Goal: Answer question/provide support

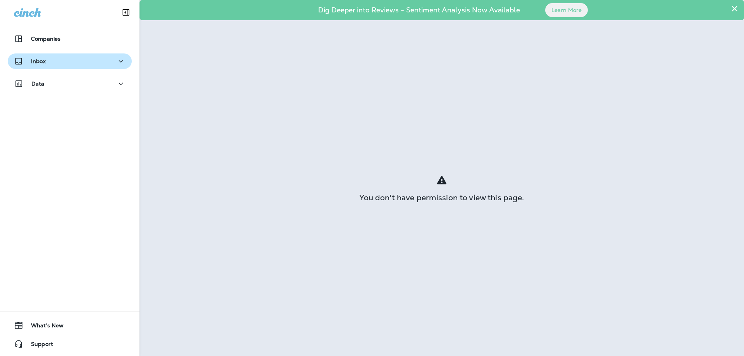
click at [33, 59] on p "Inbox" at bounding box center [38, 61] width 15 height 6
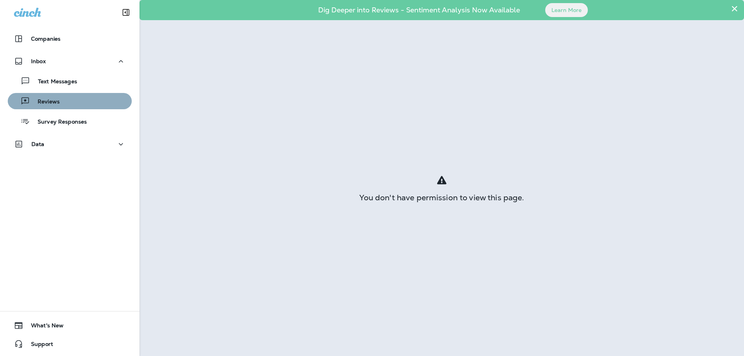
click at [50, 101] on p "Reviews" at bounding box center [45, 101] width 30 height 7
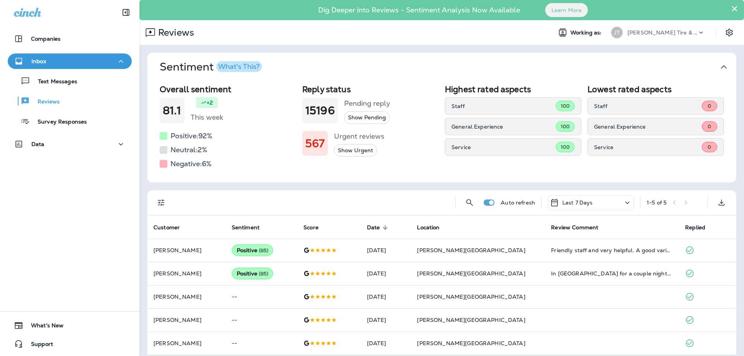
click at [564, 107] on span "100" at bounding box center [564, 106] width 9 height 7
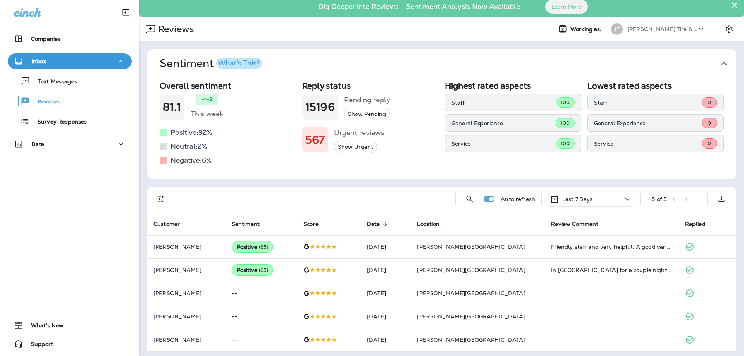
scroll to position [7, 0]
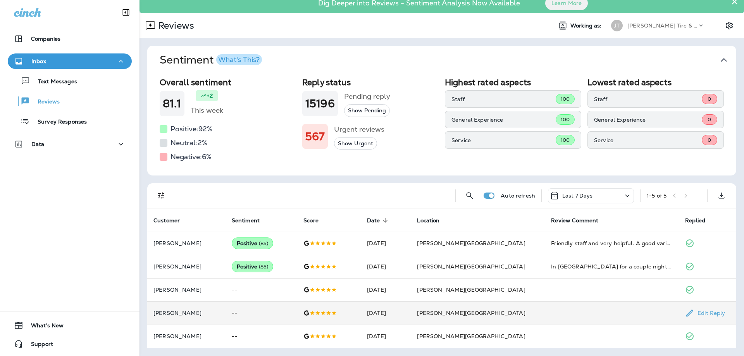
click at [694, 313] on p "Edit Reply" at bounding box center [709, 313] width 31 height 6
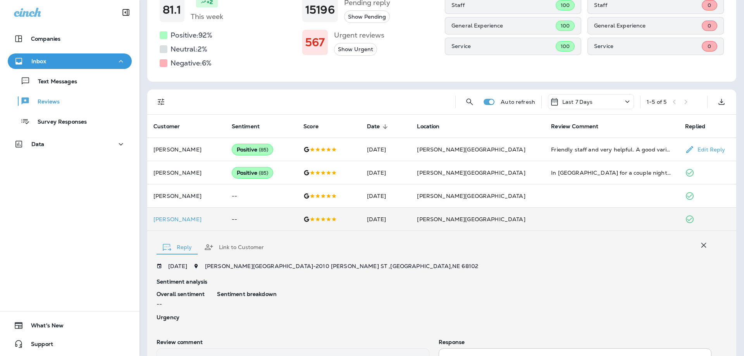
scroll to position [91, 0]
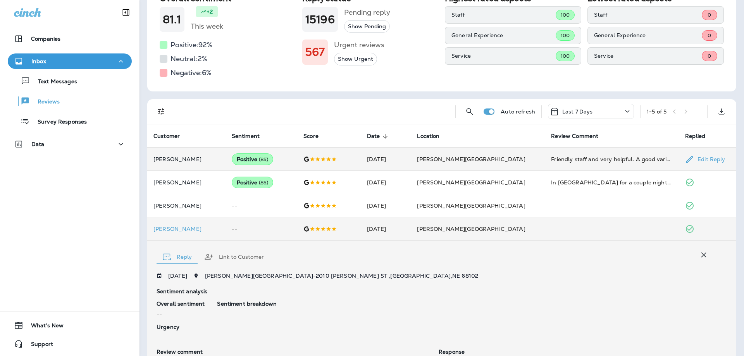
click at [699, 160] on p "Edit Reply" at bounding box center [709, 159] width 31 height 6
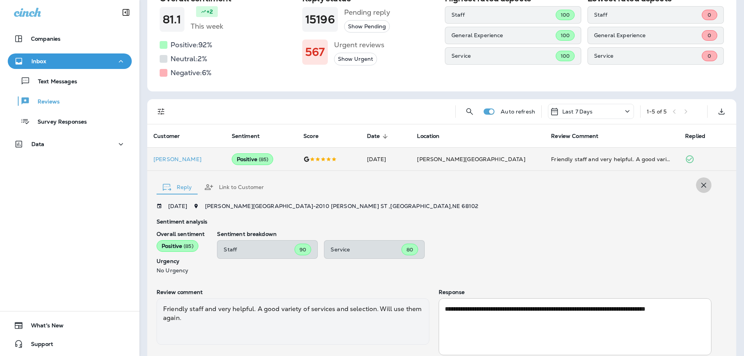
click at [703, 187] on icon "button" at bounding box center [703, 184] width 9 height 9
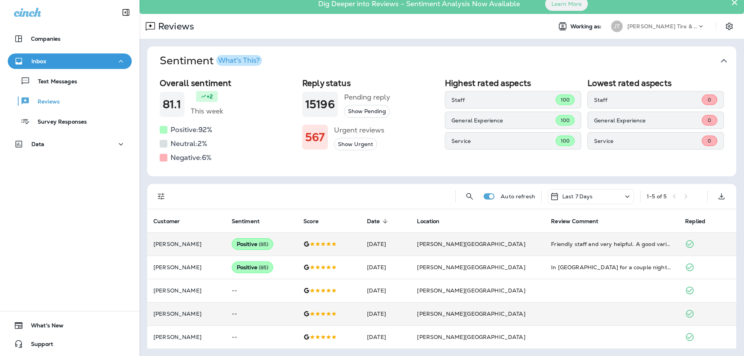
click at [66, 211] on div "Companies Inbox Text Messages Reviews Survey Responses Data 0 What's New Support" at bounding box center [69, 178] width 139 height 356
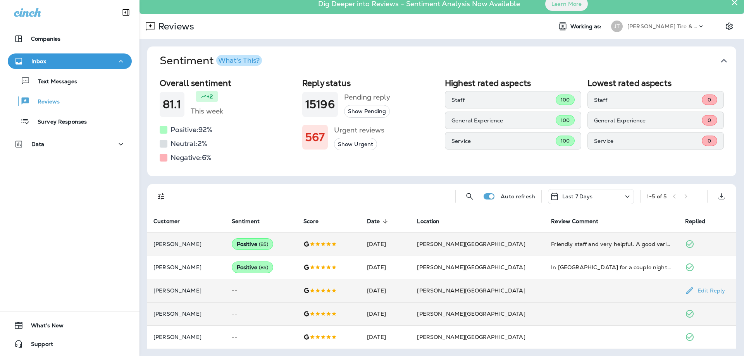
scroll to position [7, 0]
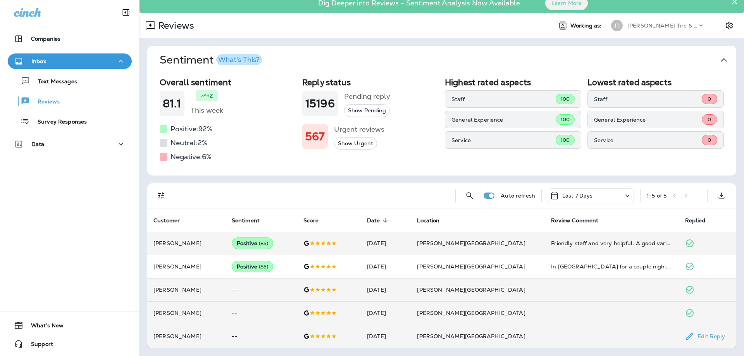
click at [686, 336] on icon at bounding box center [689, 336] width 7 height 7
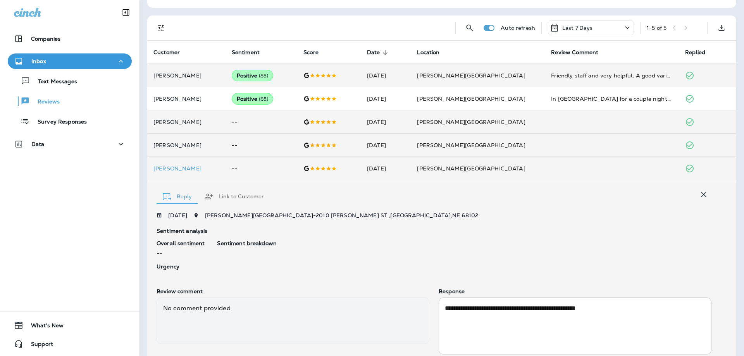
scroll to position [232, 0]
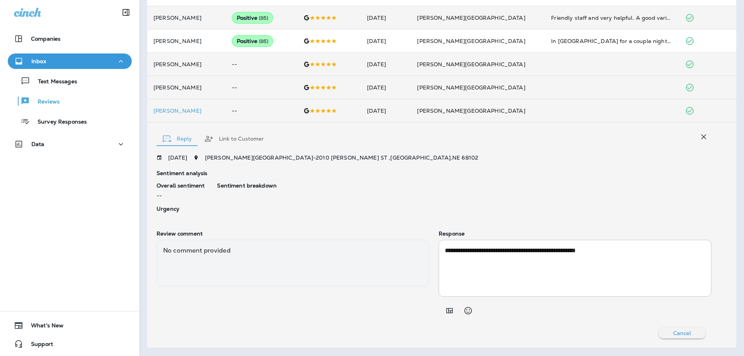
click at [483, 197] on div "Sentiment breakdown" at bounding box center [464, 198] width 494 height 33
click at [704, 137] on icon "button" at bounding box center [703, 136] width 5 height 5
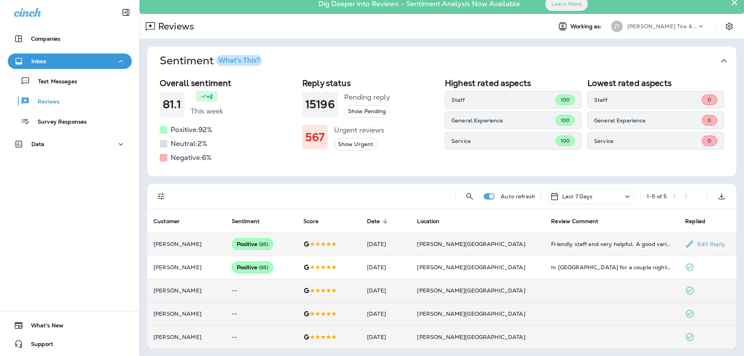
scroll to position [7, 0]
